Goal: Task Accomplishment & Management: Use online tool/utility

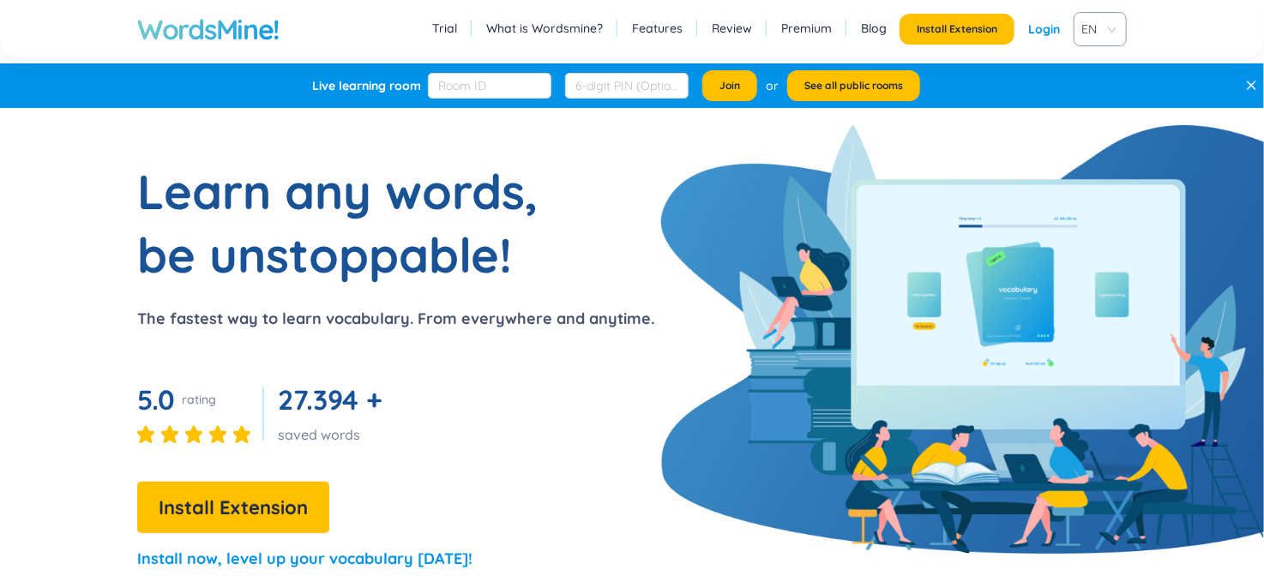
click at [1040, 22] on link "Login" at bounding box center [1044, 29] width 32 height 31
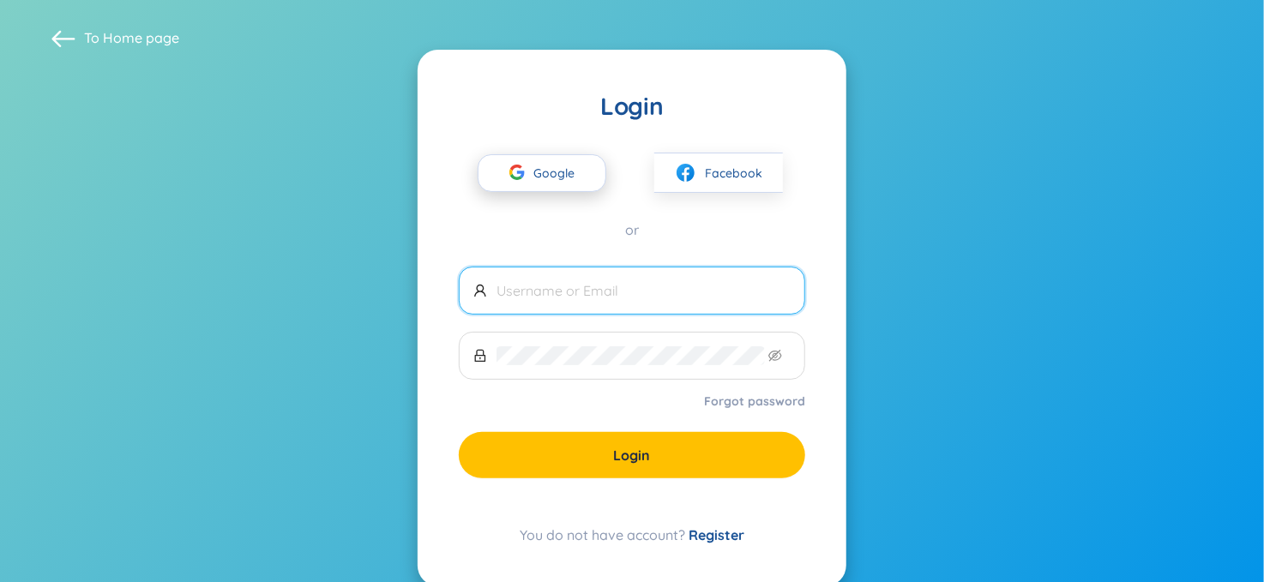
click at [579, 169] on span "Google" at bounding box center [558, 173] width 50 height 36
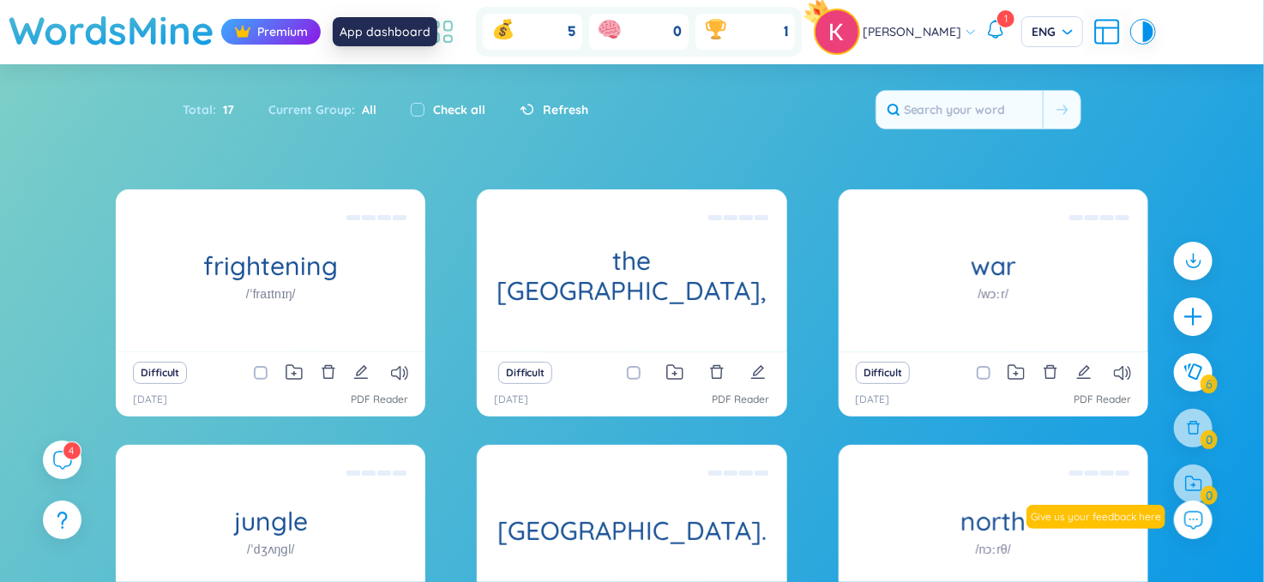
click at [457, 33] on icon at bounding box center [441, 31] width 31 height 31
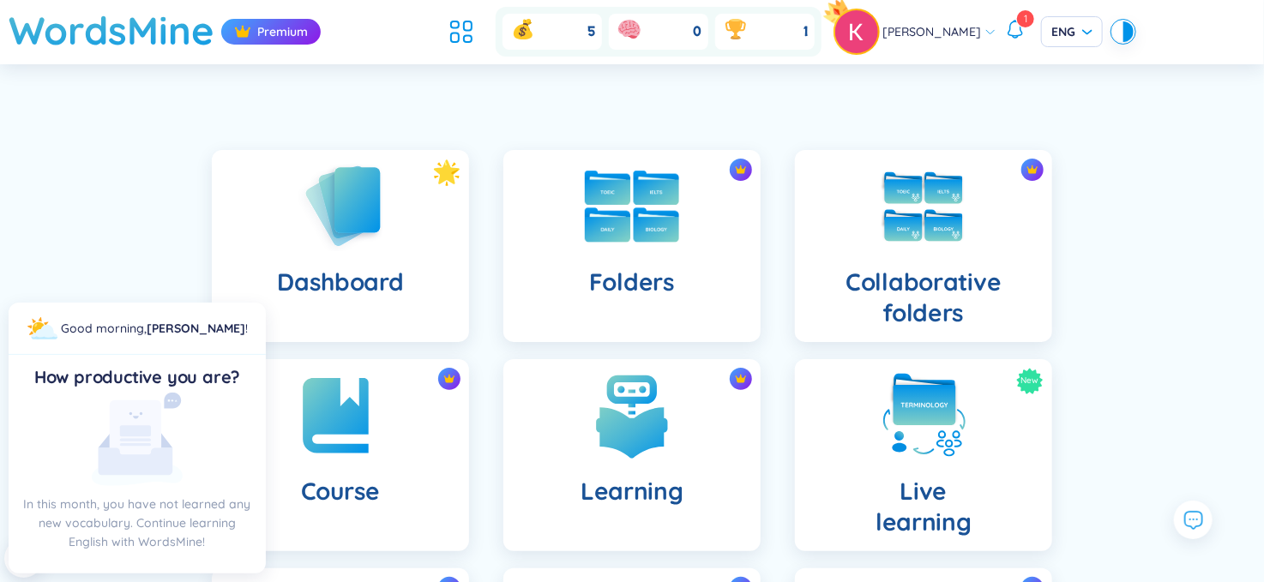
click at [668, 220] on img at bounding box center [632, 207] width 94 height 72
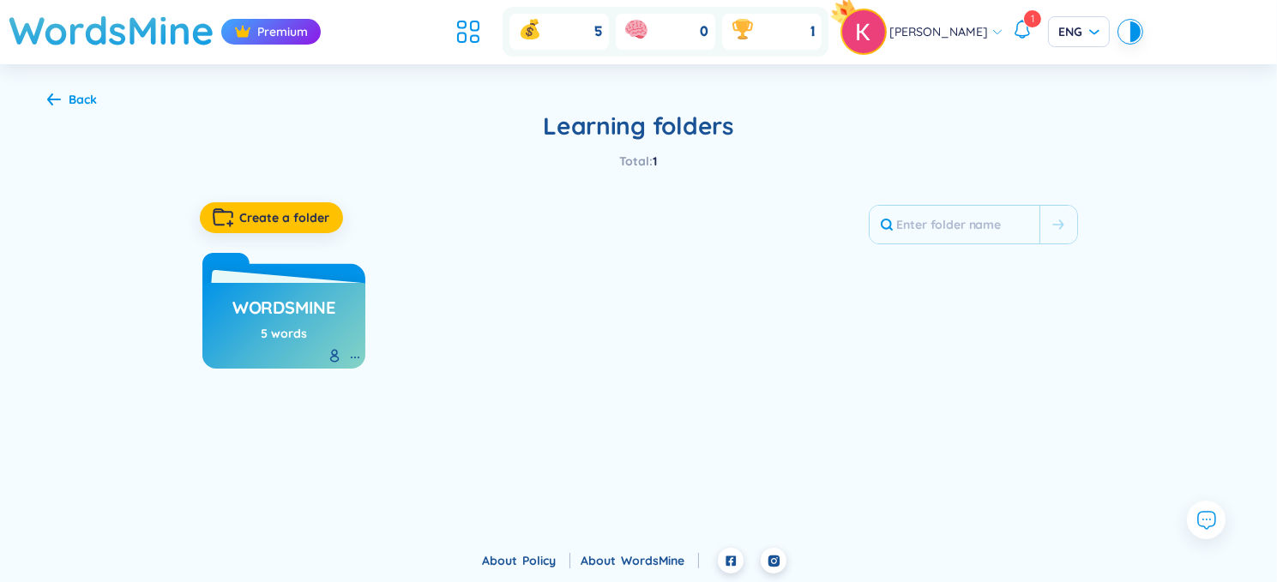
click at [63, 94] on div "Back" at bounding box center [72, 99] width 51 height 19
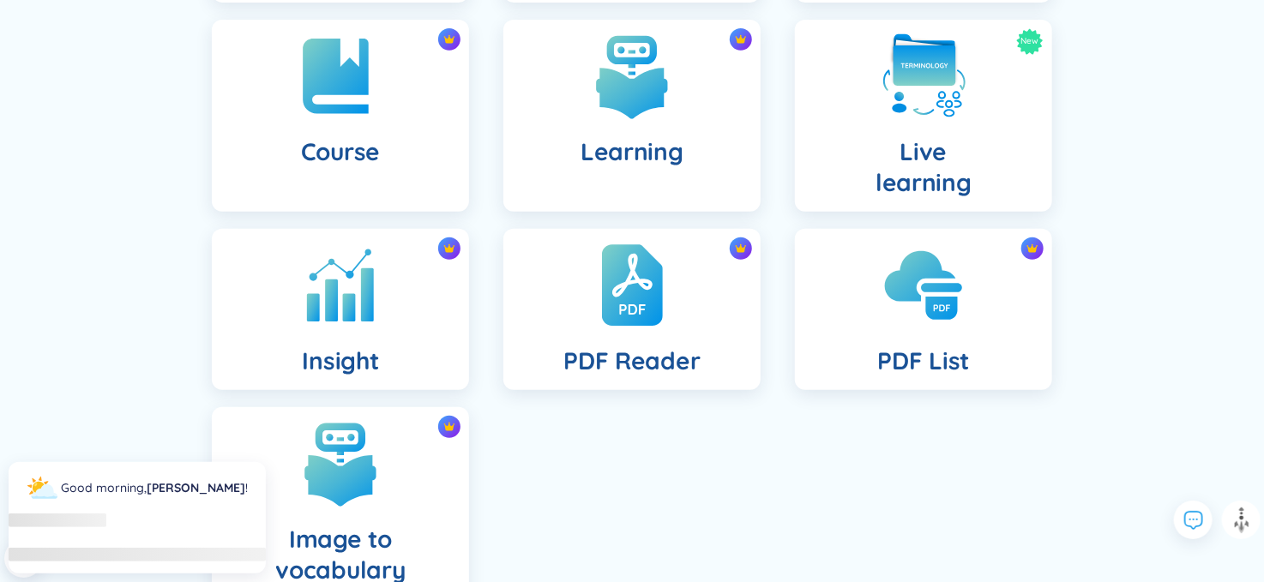
scroll to position [450, 0]
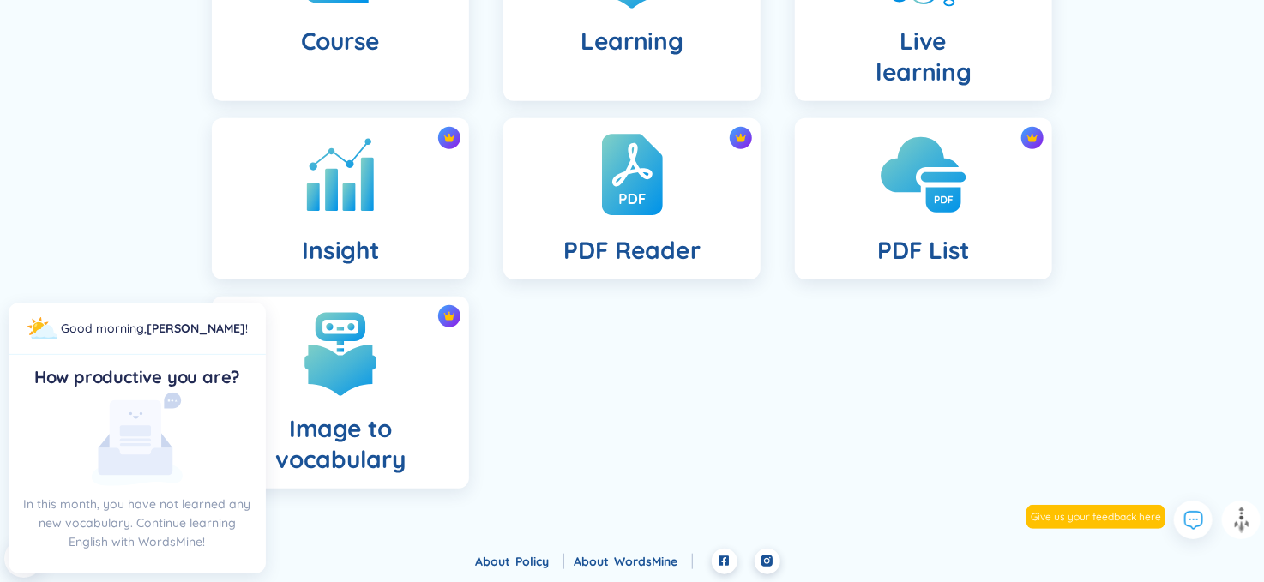
click at [900, 206] on img at bounding box center [923, 175] width 94 height 94
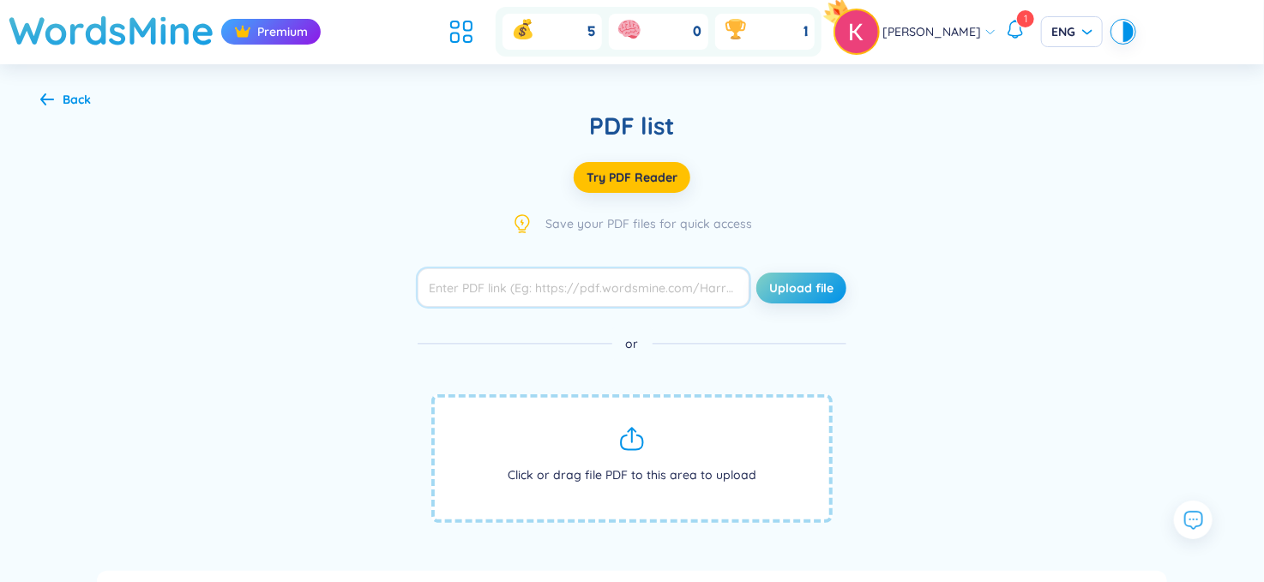
click at [677, 282] on input "text" at bounding box center [584, 287] width 332 height 39
click at [633, 190] on button "Try PDF Reader" at bounding box center [632, 177] width 117 height 31
